Goal: Information Seeking & Learning: Find specific fact

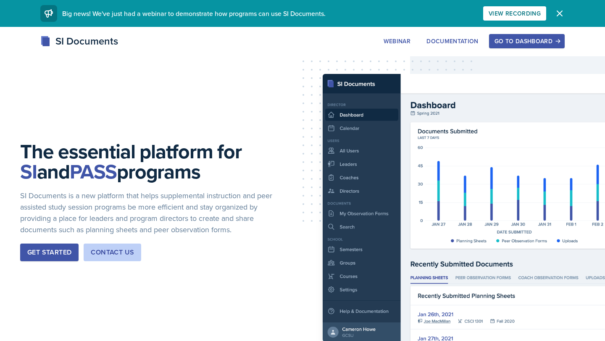
click at [520, 48] on button "Go to Dashboard" at bounding box center [527, 41] width 76 height 14
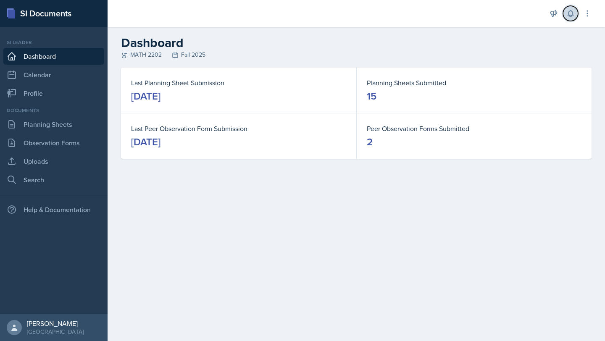
click at [569, 15] on icon at bounding box center [569, 13] width 5 height 6
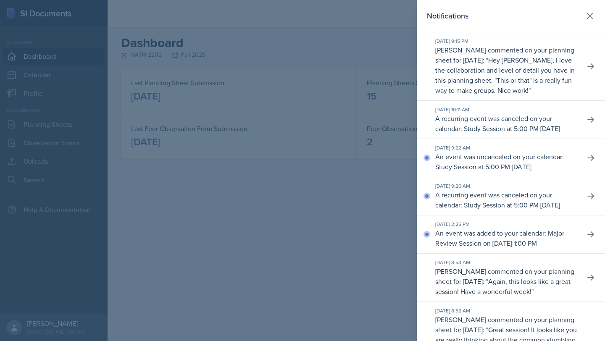
click at [604, 12] on header "Notifications" at bounding box center [511, 16] width 188 height 32
click at [594, 12] on icon at bounding box center [590, 16] width 10 height 10
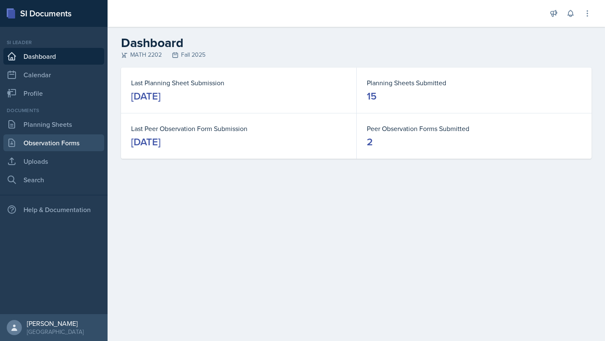
click at [37, 144] on link "Observation Forms" at bounding box center [53, 142] width 101 height 17
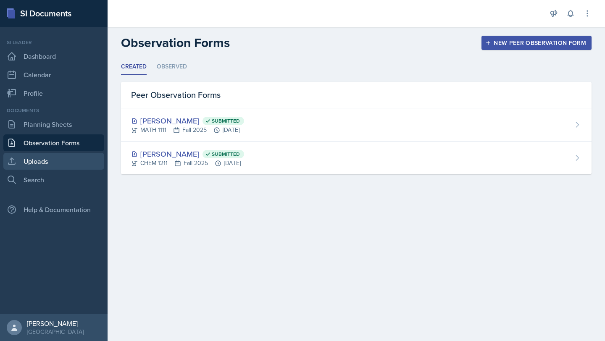
click at [40, 158] on link "Uploads" at bounding box center [53, 161] width 101 height 17
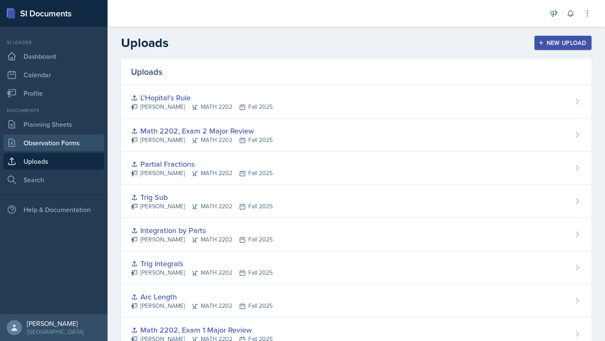
click at [53, 148] on link "Observation Forms" at bounding box center [53, 142] width 101 height 17
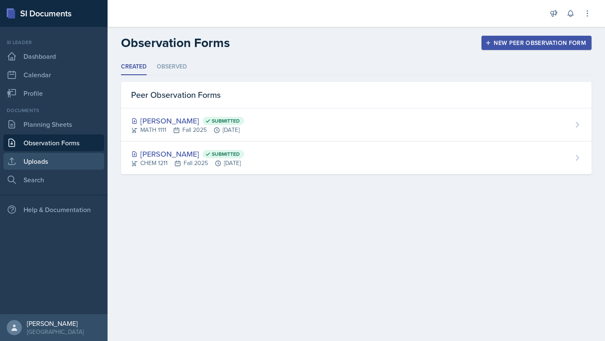
click at [50, 161] on link "Uploads" at bounding box center [53, 161] width 101 height 17
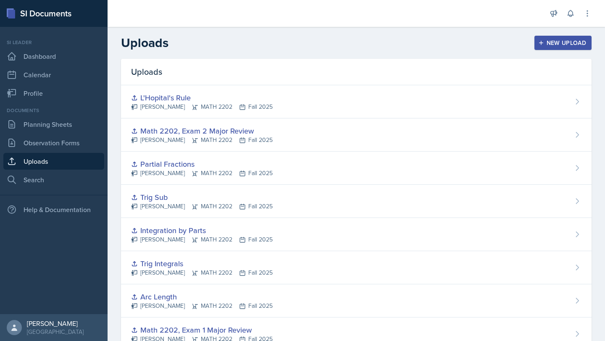
click at [555, 39] on div "New Upload" at bounding box center [563, 42] width 47 height 7
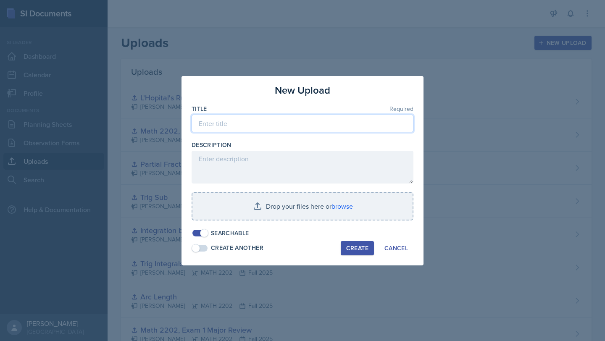
click at [259, 124] on input at bounding box center [303, 124] width 222 height 18
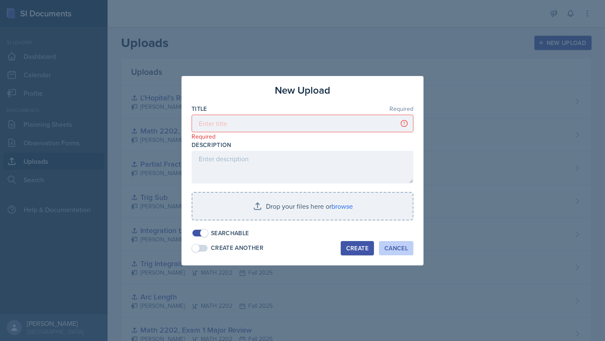
click at [401, 245] on div "Cancel" at bounding box center [396, 248] width 24 height 7
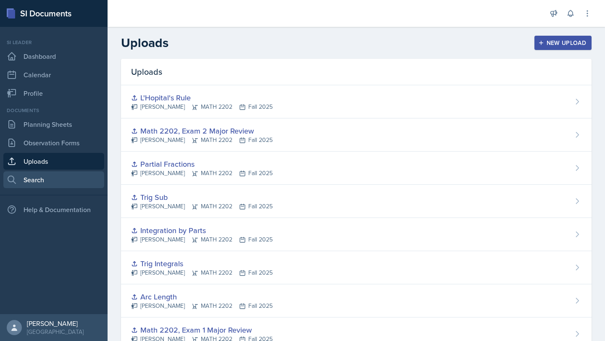
click at [39, 180] on link "Search" at bounding box center [53, 179] width 101 height 17
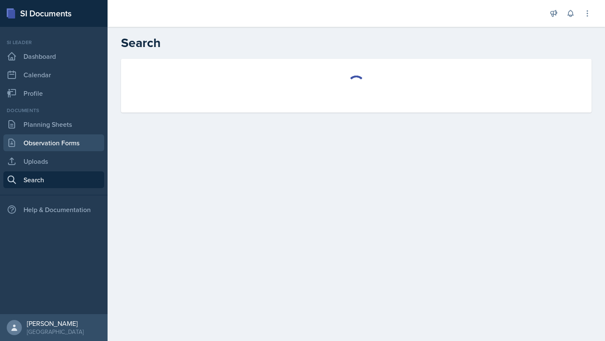
select select "all"
select select "1"
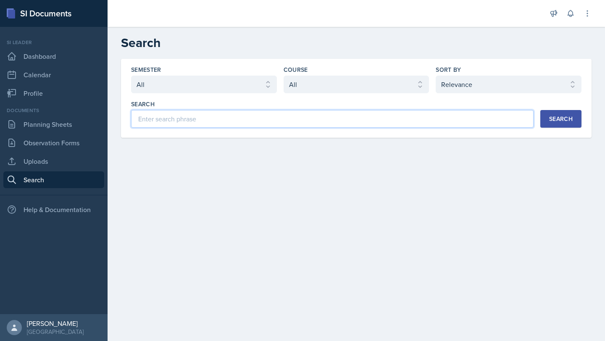
click at [215, 123] on input at bounding box center [332, 119] width 402 height 18
type input "sequences"
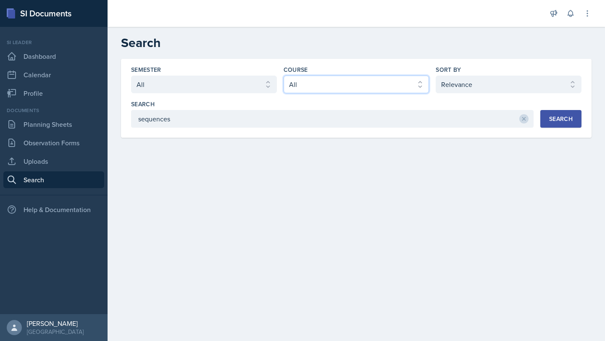
click at [350, 84] on select "Select course All ACCT 2101 ACCT 2102 ACCT 4050 ANTH 1102 ANTH 3301 ARCH 1000 A…" at bounding box center [356, 85] width 146 height 18
select select "888eba85-ce35-425b-8fd7-94794d548725"
click at [283, 76] on select "Select course All ACCT 2101 ACCT 2102 ACCT 4050 ANTH 1102 ANTH 3301 ARCH 1000 A…" at bounding box center [356, 85] width 146 height 18
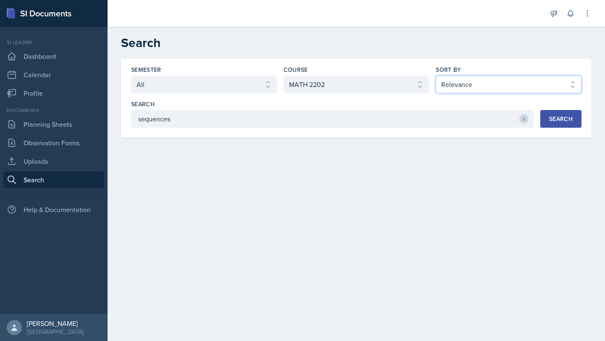
click at [530, 83] on select "Select sort by Relevance Document Date (Asc) Document Date (Desc)" at bounding box center [509, 85] width 146 height 18
click at [564, 122] on div "Search" at bounding box center [561, 118] width 24 height 7
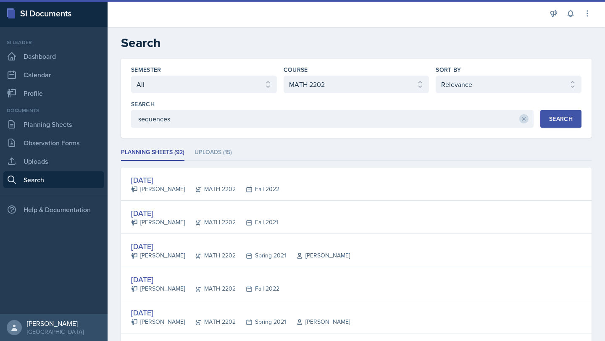
click at [218, 152] on li "Uploads (15)" at bounding box center [212, 152] width 37 height 16
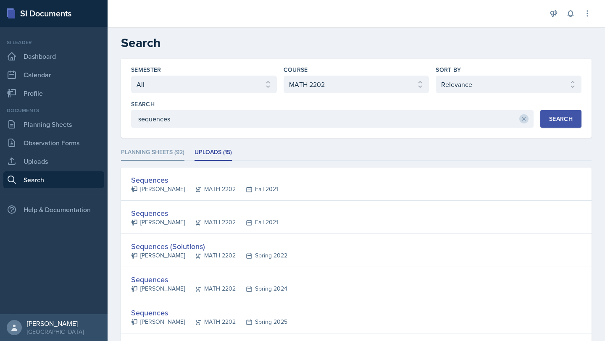
click at [172, 150] on li "Planning Sheets (92)" at bounding box center [152, 152] width 63 height 16
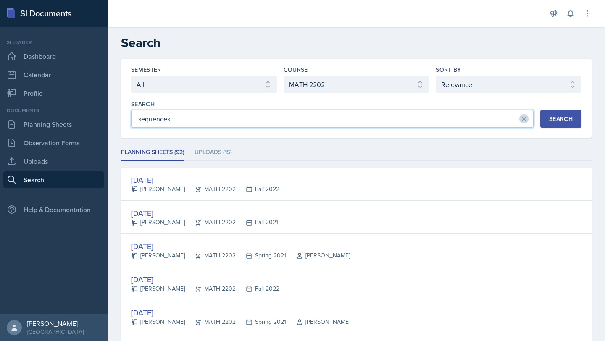
click at [247, 113] on input "sequences" at bounding box center [332, 119] width 402 height 18
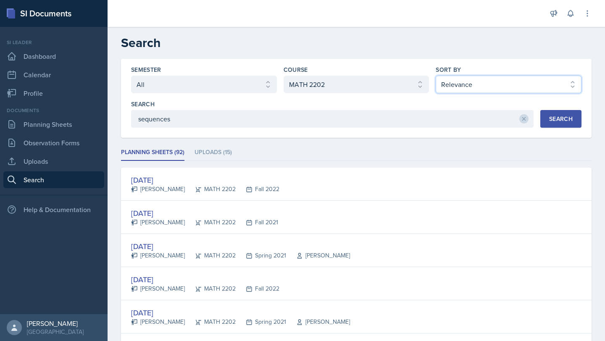
click at [459, 88] on select "Select sort by Relevance Document Date (Asc) Document Date (Desc)" at bounding box center [509, 85] width 146 height 18
click at [506, 91] on select "Select sort by Relevance Document Date (Asc) Document Date (Desc)" at bounding box center [509, 85] width 146 height 18
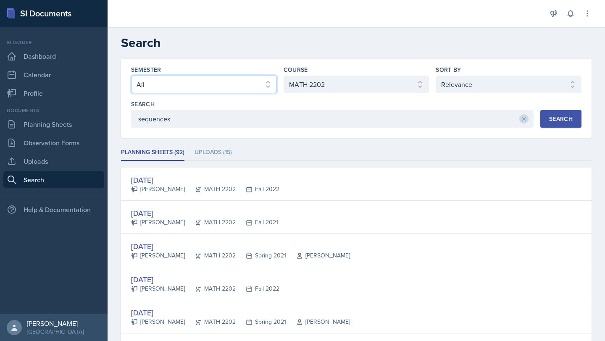
click at [180, 85] on select "Select semester All Fall 2025 Summer 2025 Spring 2025 Fall 2024 Summer 2024 Spr…" at bounding box center [204, 85] width 146 height 18
click at [131, 76] on select "Select semester All Fall 2025 Summer 2025 Spring 2025 Fall 2024 Summer 2024 Spr…" at bounding box center [204, 85] width 146 height 18
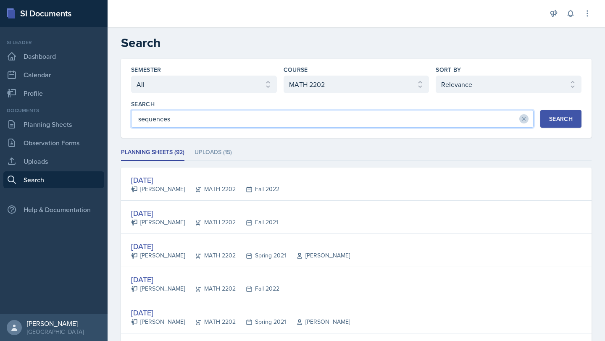
click at [322, 122] on input "sequences" at bounding box center [332, 119] width 402 height 18
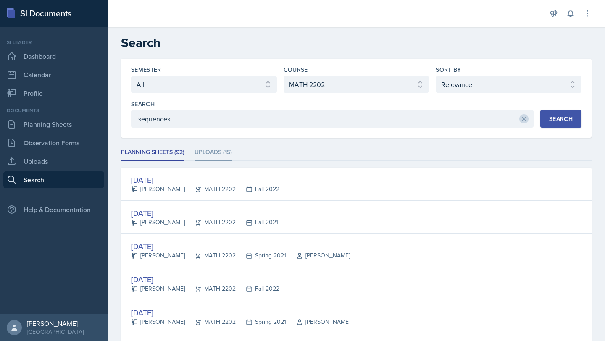
click at [211, 157] on li "Uploads (15)" at bounding box center [212, 152] width 37 height 16
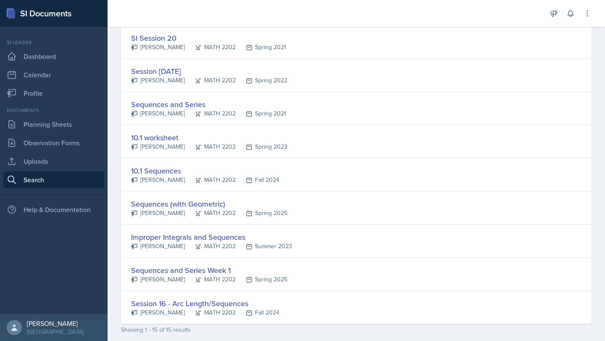
scroll to position [342, 0]
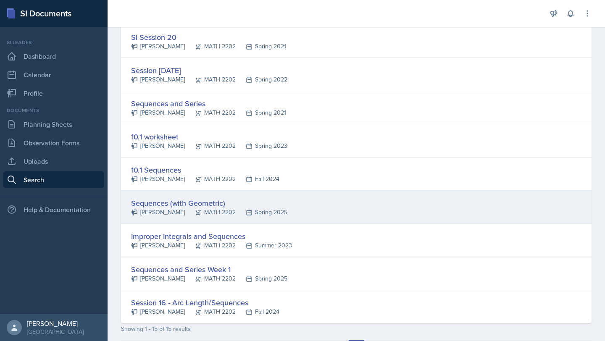
click at [207, 201] on div "Sequences (with Geometric)" at bounding box center [209, 202] width 156 height 11
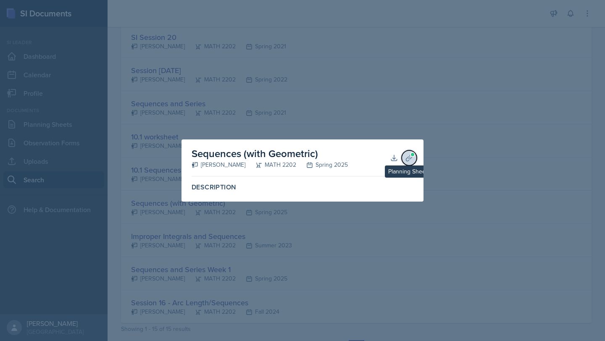
click at [409, 157] on icon at bounding box center [409, 158] width 6 height 6
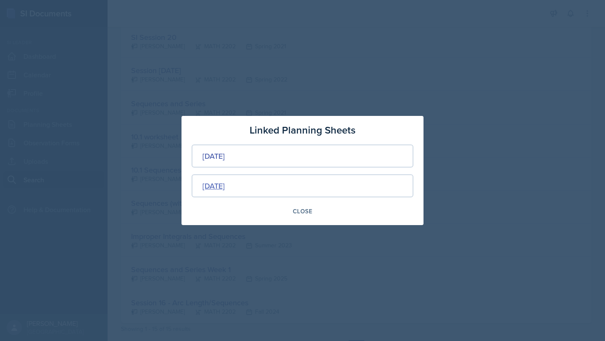
click at [225, 184] on div "[DATE]" at bounding box center [213, 185] width 22 height 11
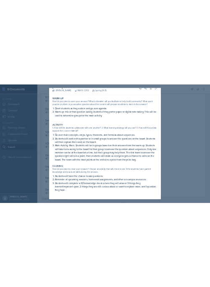
scroll to position [0, 0]
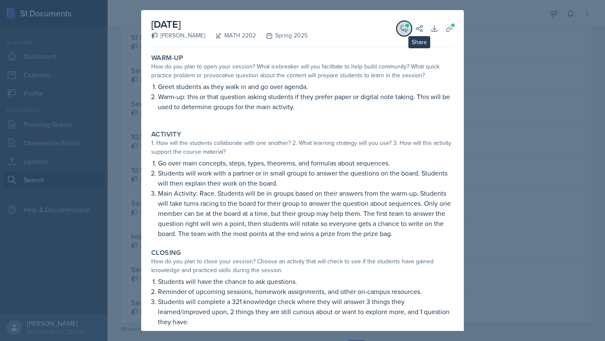
click at [408, 27] on button "View Comments" at bounding box center [403, 28] width 15 height 15
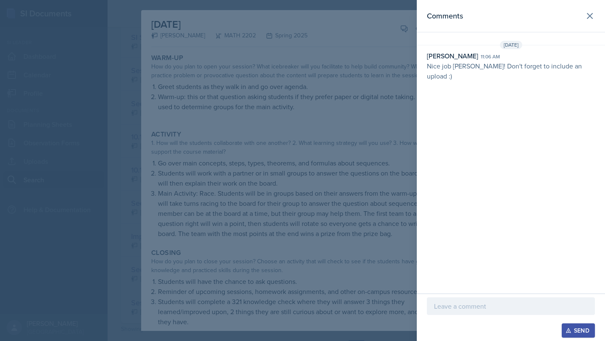
click at [383, 52] on div at bounding box center [302, 170] width 605 height 341
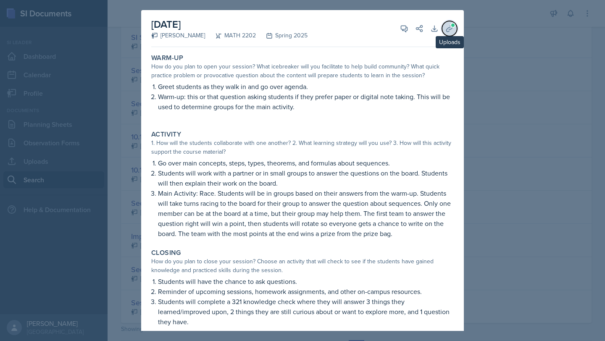
click at [449, 26] on icon at bounding box center [449, 28] width 8 height 8
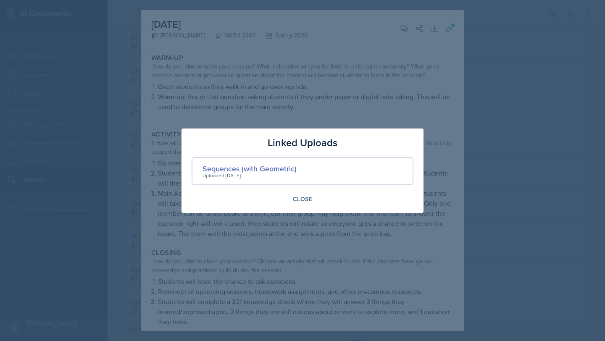
click at [250, 164] on div "Sequences (with Geometric)" at bounding box center [249, 168] width 94 height 11
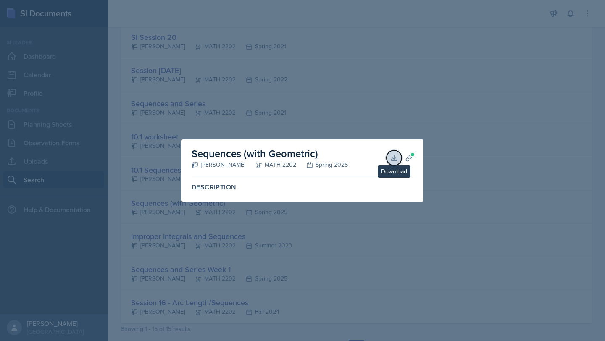
click at [396, 162] on button "Download" at bounding box center [393, 157] width 15 height 15
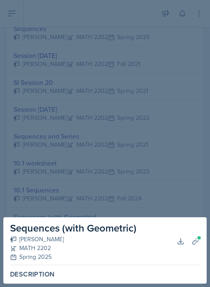
click at [81, 10] on div at bounding box center [105, 143] width 210 height 287
